Goal: Task Accomplishment & Management: Complete application form

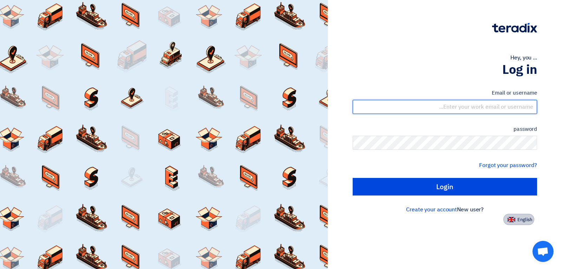
type input "[EMAIL_ADDRESS][DOMAIN_NAME]"
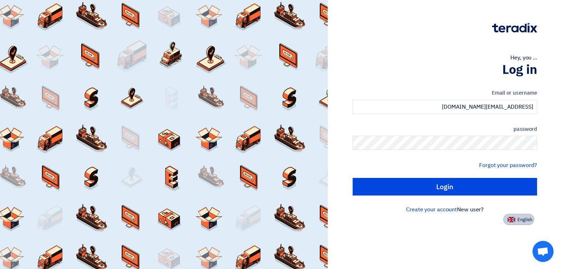
click at [522, 222] on font "English" at bounding box center [524, 219] width 15 height 7
type input "Sign in"
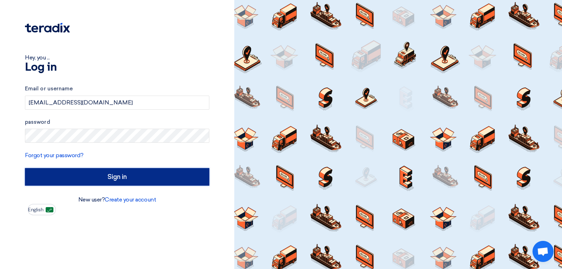
click at [153, 176] on input "Sign in" at bounding box center [117, 177] width 184 height 18
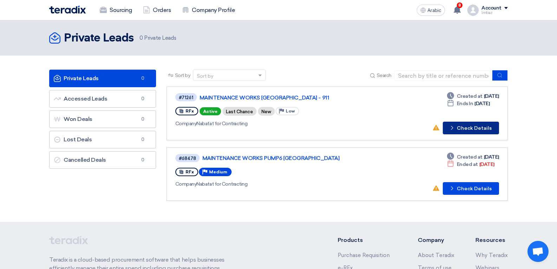
click at [472, 124] on button "Check details Check Details" at bounding box center [470, 127] width 56 height 13
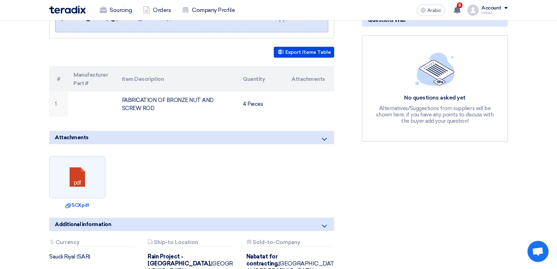
scroll to position [176, 0]
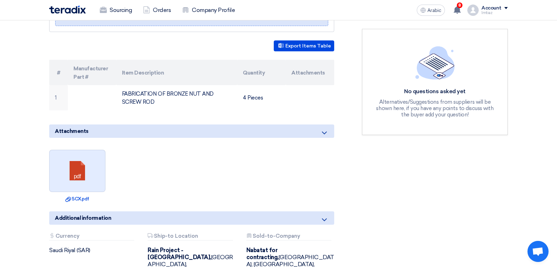
click at [74, 165] on link at bounding box center [78, 171] width 56 height 42
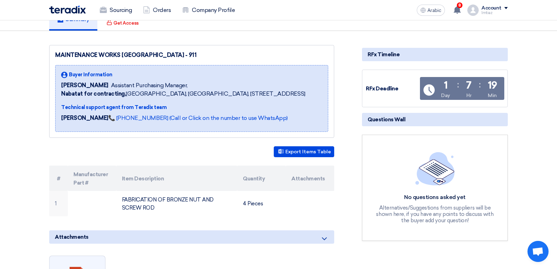
scroll to position [0, 0]
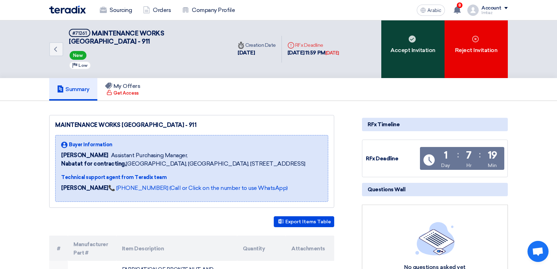
click at [408, 48] on font "Accept Invitation" at bounding box center [412, 50] width 45 height 7
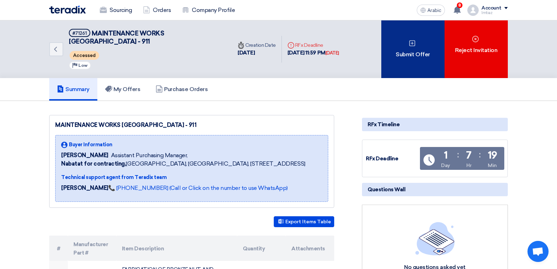
click at [406, 55] on font "Submit Offer" at bounding box center [412, 54] width 34 height 7
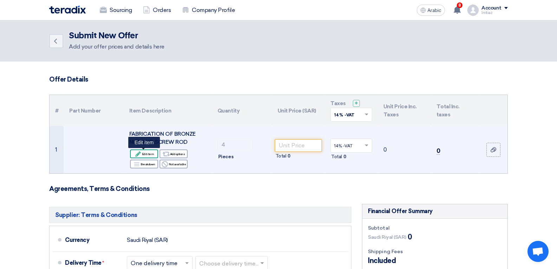
click at [141, 154] on icon "Edit" at bounding box center [138, 154] width 6 height 6
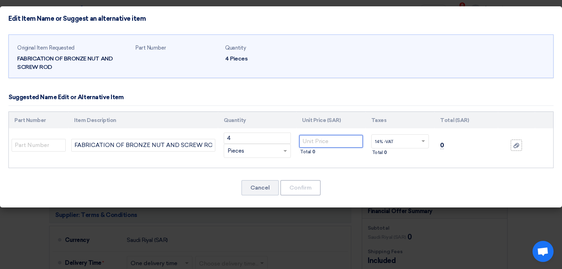
click at [316, 143] on input "number" at bounding box center [331, 141] width 64 height 13
type input "3250"
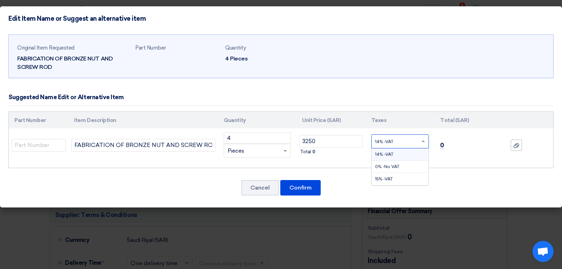
click at [404, 140] on input "text" at bounding box center [396, 141] width 42 height 11
click at [392, 179] on span "15% -VAT" at bounding box center [384, 178] width 18 height 5
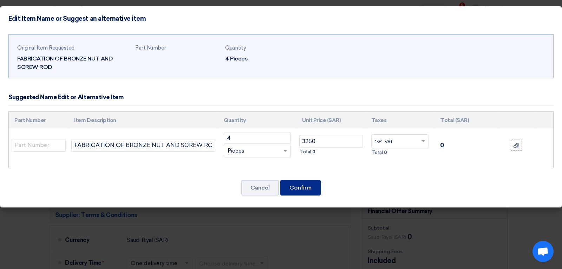
click at [301, 186] on font "Confirm" at bounding box center [300, 187] width 22 height 7
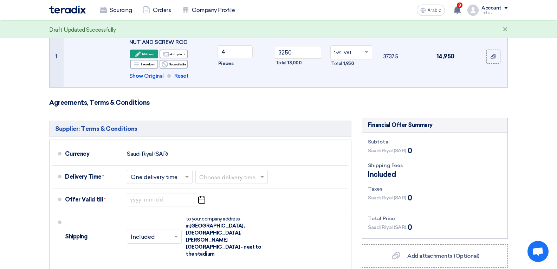
scroll to position [105, 0]
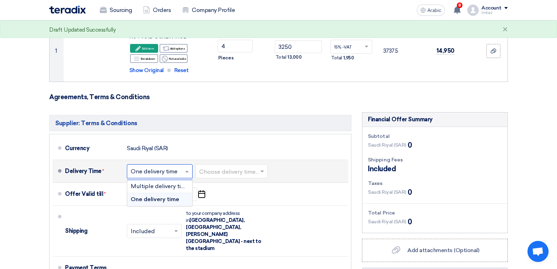
click at [164, 171] on input "text" at bounding box center [160, 171] width 59 height 10
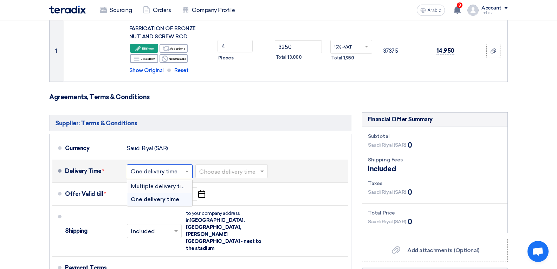
click at [232, 171] on input "text" at bounding box center [231, 171] width 65 height 10
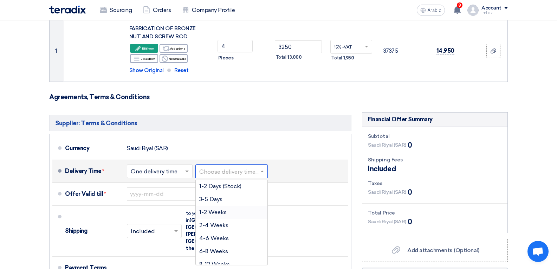
click at [223, 212] on font "1-2 Weeks" at bounding box center [212, 212] width 27 height 7
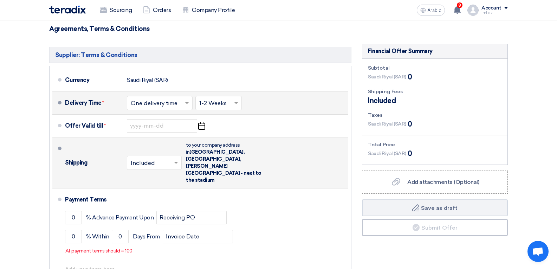
scroll to position [176, 0]
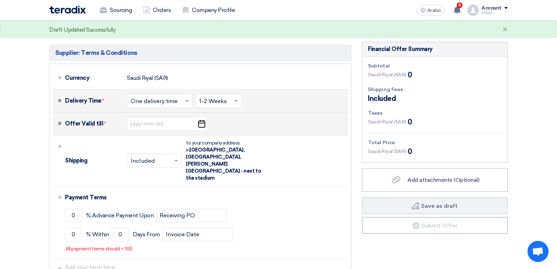
click at [202, 125] on icon "Pick a date" at bounding box center [201, 123] width 9 height 13
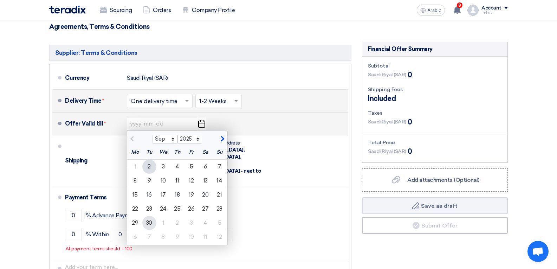
click at [149, 222] on font "30" at bounding box center [149, 222] width 6 height 7
type input "[DATE]"
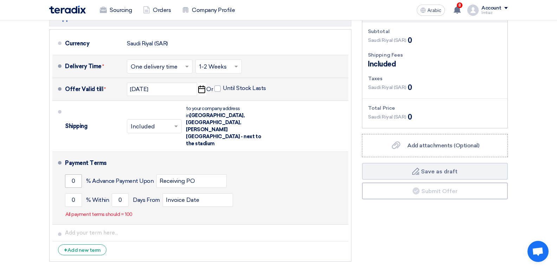
scroll to position [211, 0]
drag, startPoint x: 76, startPoint y: 157, endPoint x: 65, endPoint y: 158, distance: 10.6
click at [65, 173] on input "0" at bounding box center [73, 179] width 17 height 13
type input "50"
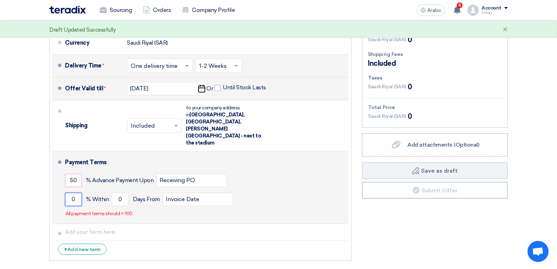
drag, startPoint x: 78, startPoint y: 176, endPoint x: 64, endPoint y: 176, distance: 13.3
click at [64, 176] on li "Payment Terms 50 % Advance Payment Upon Receiving PO 0 % Within 0" at bounding box center [200, 187] width 296 height 73
type input "50"
click at [123, 192] on input "0" at bounding box center [120, 198] width 17 height 13
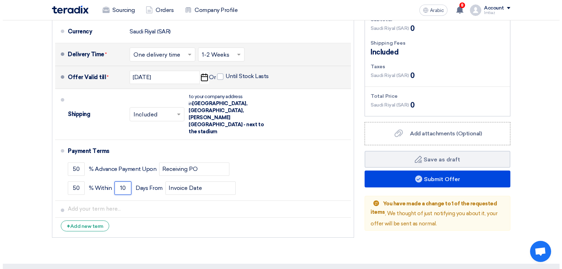
scroll to position [246, 0]
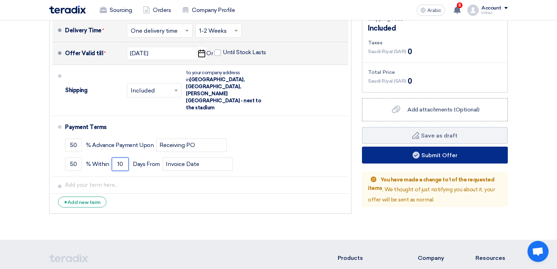
type input "10"
click at [410, 154] on button "Submit Offer" at bounding box center [435, 154] width 146 height 17
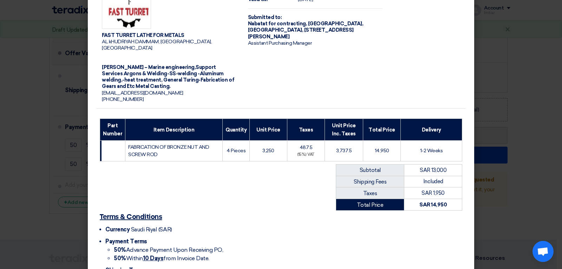
scroll to position [98, 0]
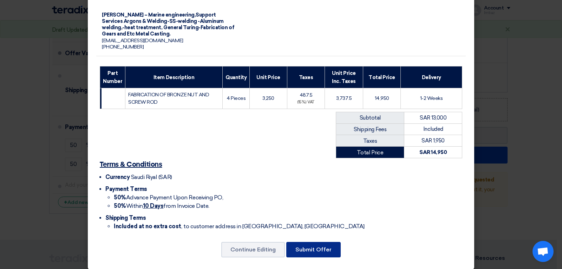
click at [313, 247] on button "Submit Offer" at bounding box center [313, 249] width 54 height 15
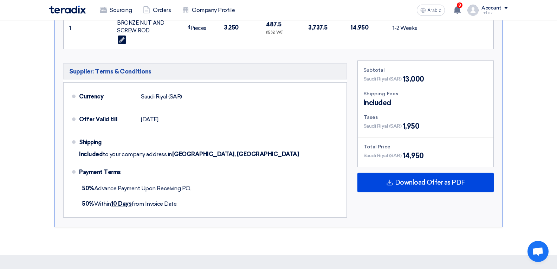
scroll to position [316, 0]
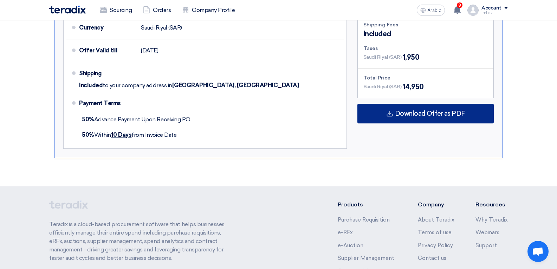
click at [423, 116] on font "Download Offer as PDF" at bounding box center [430, 114] width 70 height 8
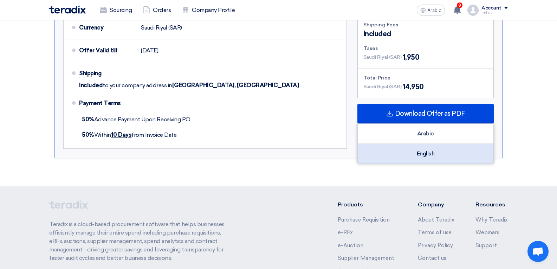
click at [422, 154] on font "English" at bounding box center [425, 153] width 18 height 7
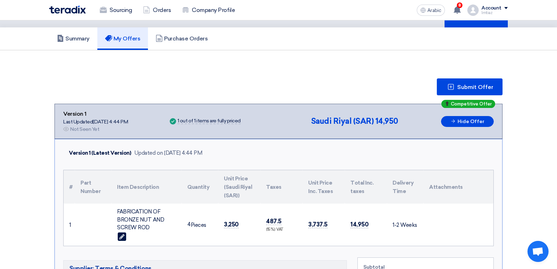
scroll to position [0, 0]
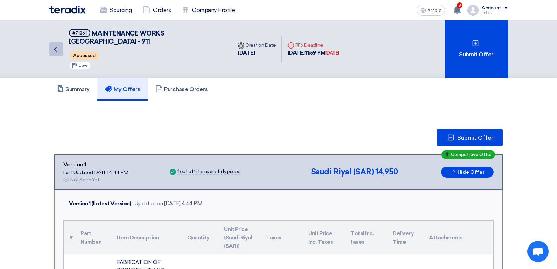
click at [53, 47] on icon "Back" at bounding box center [55, 49] width 8 height 8
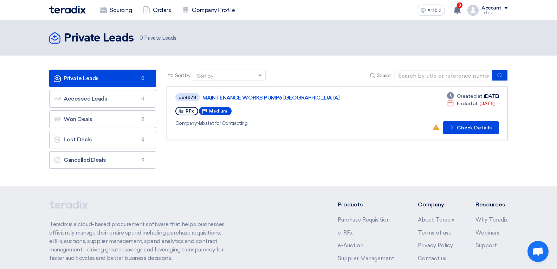
click at [115, 76] on link "Private Leads Private Leads 0" at bounding box center [102, 79] width 107 height 18
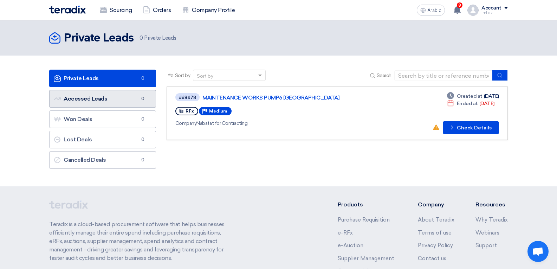
click at [106, 101] on font "Accessed Leads" at bounding box center [86, 98] width 44 height 7
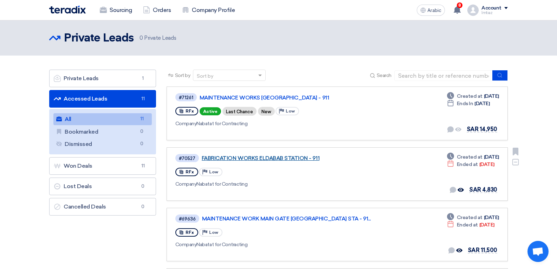
click at [267, 160] on font "FABRICATION WORKS ELDABAB STATION - 911" at bounding box center [261, 158] width 118 height 6
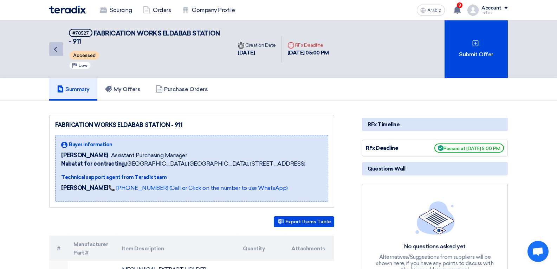
click at [57, 48] on icon "Back" at bounding box center [55, 49] width 8 height 8
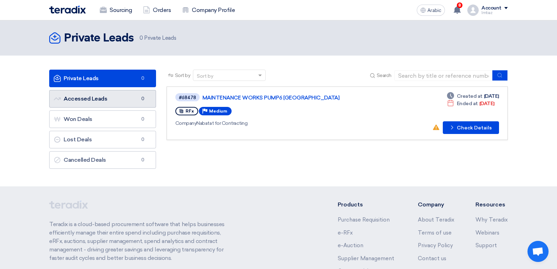
click at [122, 97] on link "Accessed Leads Accessed Leads 0" at bounding box center [102, 99] width 107 height 18
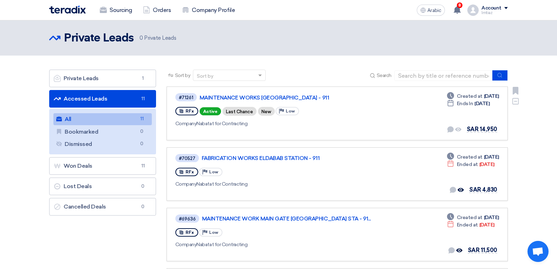
click at [401, 106] on div "#71261 MAINTENANCE WORKS AL [GEOGRAPHIC_DATA] - 911 RFx Active Last Chance New …" at bounding box center [336, 113] width 323 height 42
click at [279, 98] on font "MAINTENANCE WORKS [GEOGRAPHIC_DATA] - 911" at bounding box center [263, 97] width 129 height 6
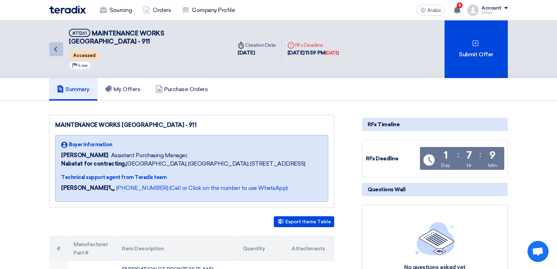
click at [56, 48] on use at bounding box center [55, 49] width 3 height 5
